Goal: Transaction & Acquisition: Purchase product/service

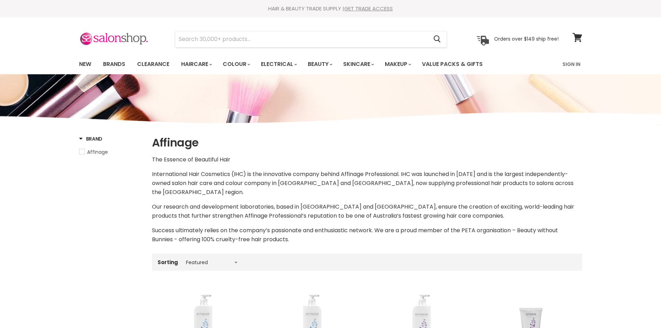
select select "manual"
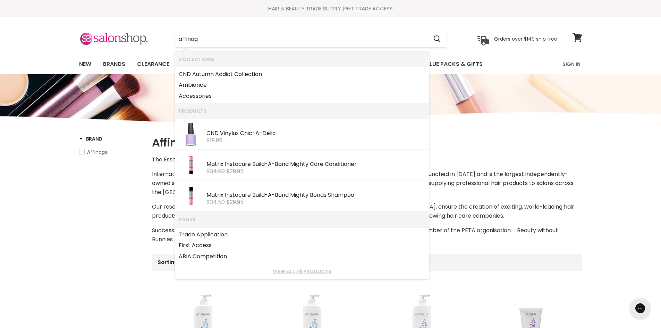
type input "affinage"
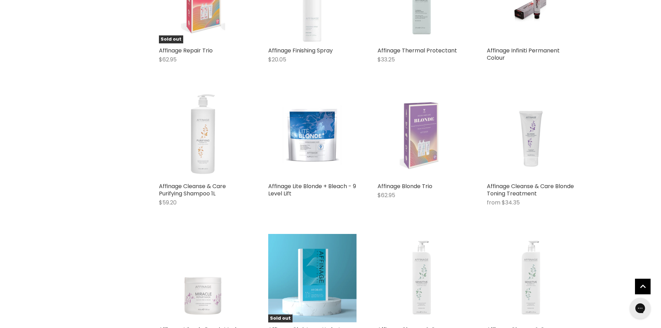
scroll to position [729, 0]
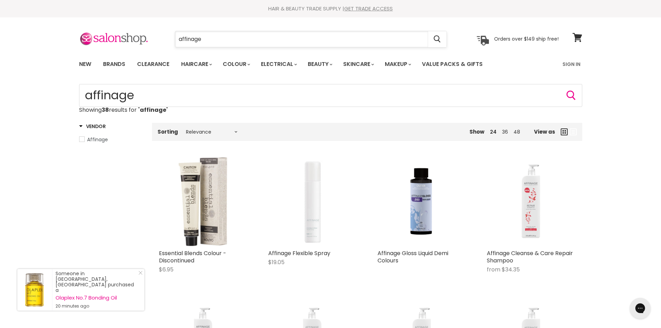
click at [220, 37] on input "affinage" at bounding box center [301, 39] width 253 height 16
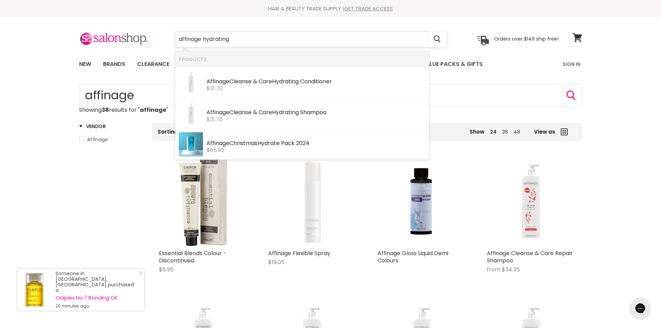
type input "affinage hydrating"
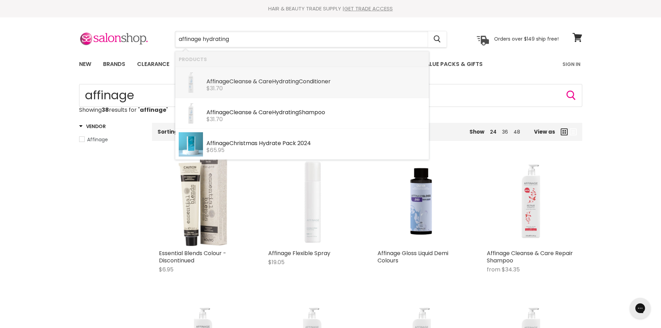
click at [238, 84] on div "Affinage Cleanse & Care Hydrating Conditioner" at bounding box center [315, 81] width 219 height 7
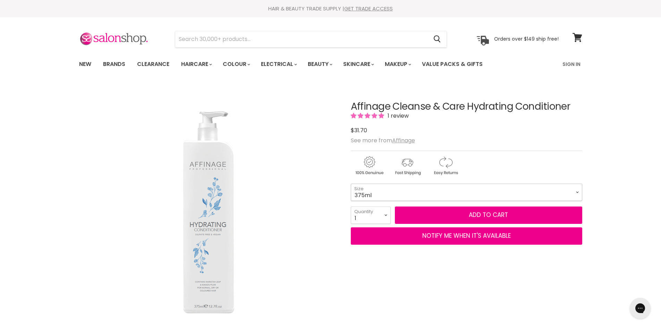
click at [572, 190] on select "375ml 1L" at bounding box center [466, 192] width 231 height 17
click at [370, 194] on select "375ml 1L" at bounding box center [466, 192] width 231 height 17
click at [367, 195] on select "375ml 1L" at bounding box center [466, 192] width 231 height 17
click at [367, 196] on select "375ml 1L" at bounding box center [466, 192] width 231 height 17
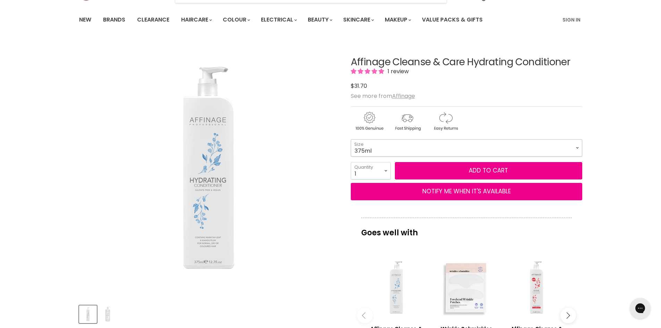
scroll to position [139, 0]
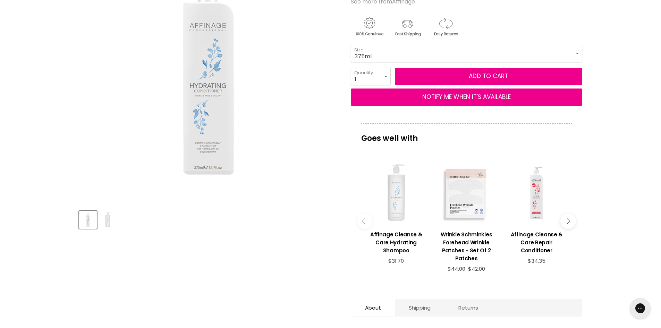
click at [398, 202] on div "Main content" at bounding box center [396, 193] width 63 height 63
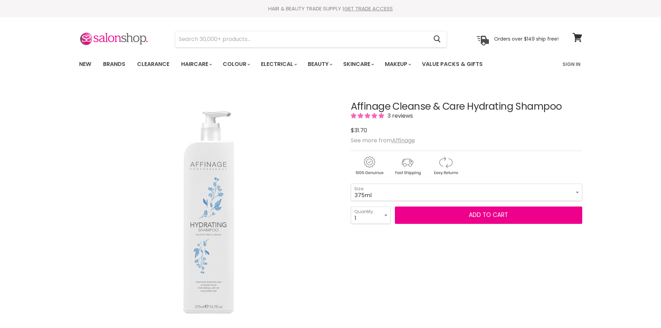
click at [389, 214] on select "1 2 3 4 5 6 7 8 9 10+" at bounding box center [371, 214] width 40 height 17
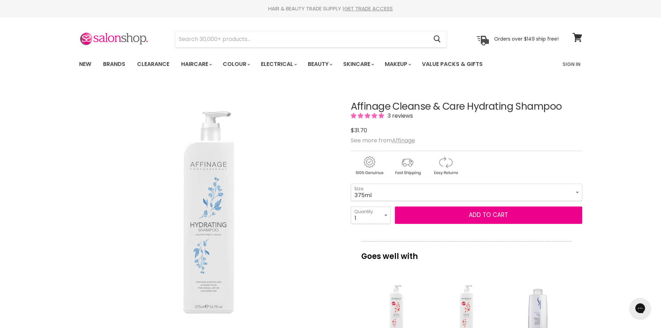
click at [351, 206] on select "1 2 3 4 5 6 7 8 9 10+" at bounding box center [371, 214] width 40 height 17
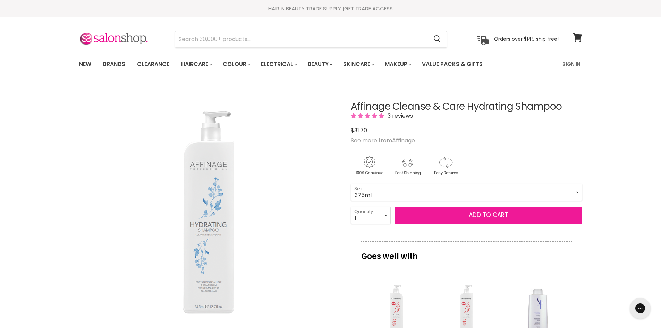
click at [465, 224] on button "Add to cart" at bounding box center [488, 214] width 187 height 17
click at [465, 218] on button "Add to cart" at bounding box center [488, 214] width 187 height 17
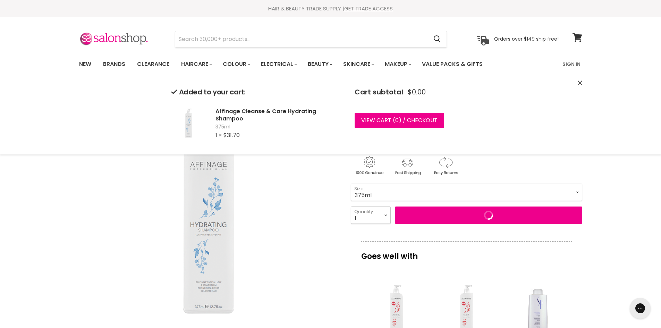
click at [385, 214] on select "1 2 3 4 5 6 7 8 9 10+" at bounding box center [371, 214] width 40 height 17
click at [385, 216] on select "1 2 3 4 5 6 7 8 9 10+" at bounding box center [371, 214] width 40 height 17
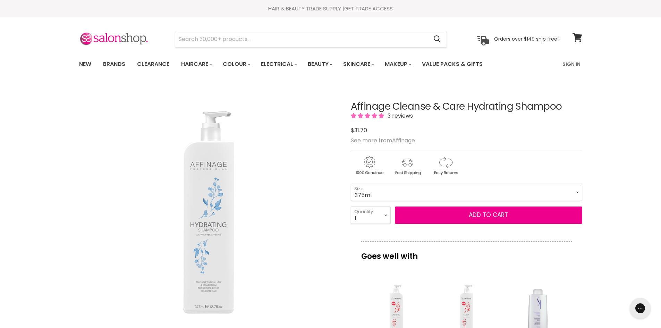
click at [481, 242] on p "Goes well with" at bounding box center [466, 252] width 211 height 23
click at [578, 191] on select "375ml 1L" at bounding box center [466, 192] width 231 height 17
click at [351, 184] on select "375ml 1L" at bounding box center [466, 192] width 231 height 17
select select "1L"
